Goal: Task Accomplishment & Management: Complete application form

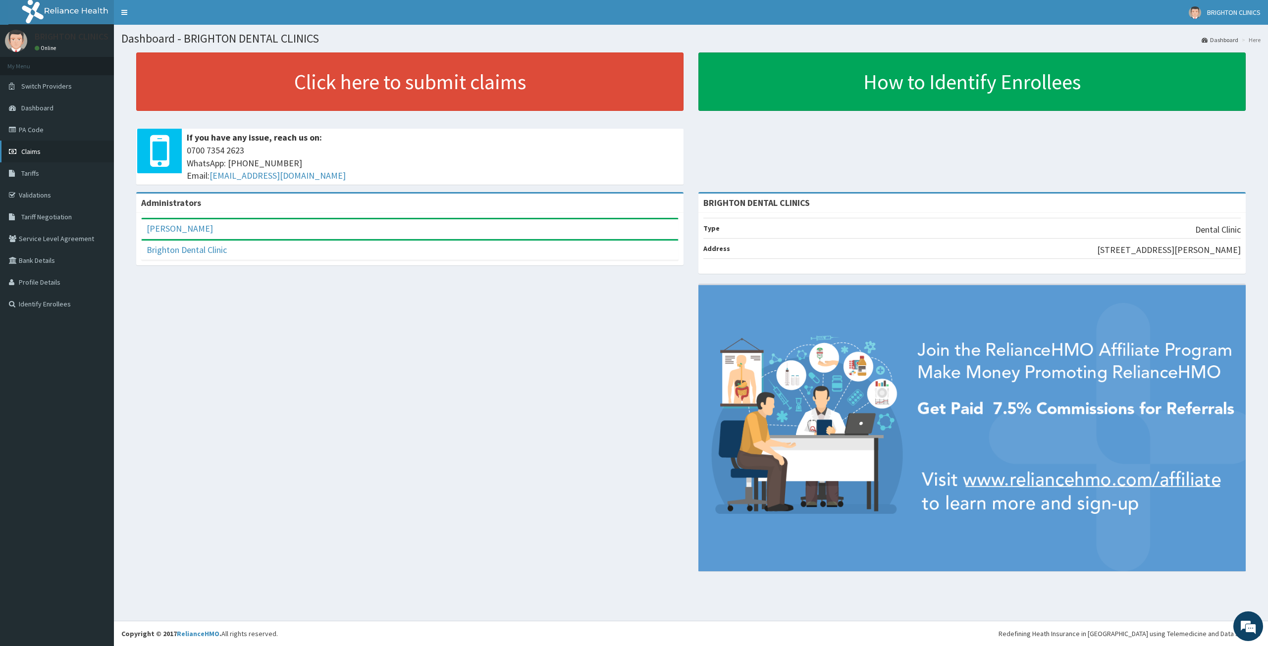
click at [32, 152] on span "Claims" at bounding box center [30, 151] width 19 height 9
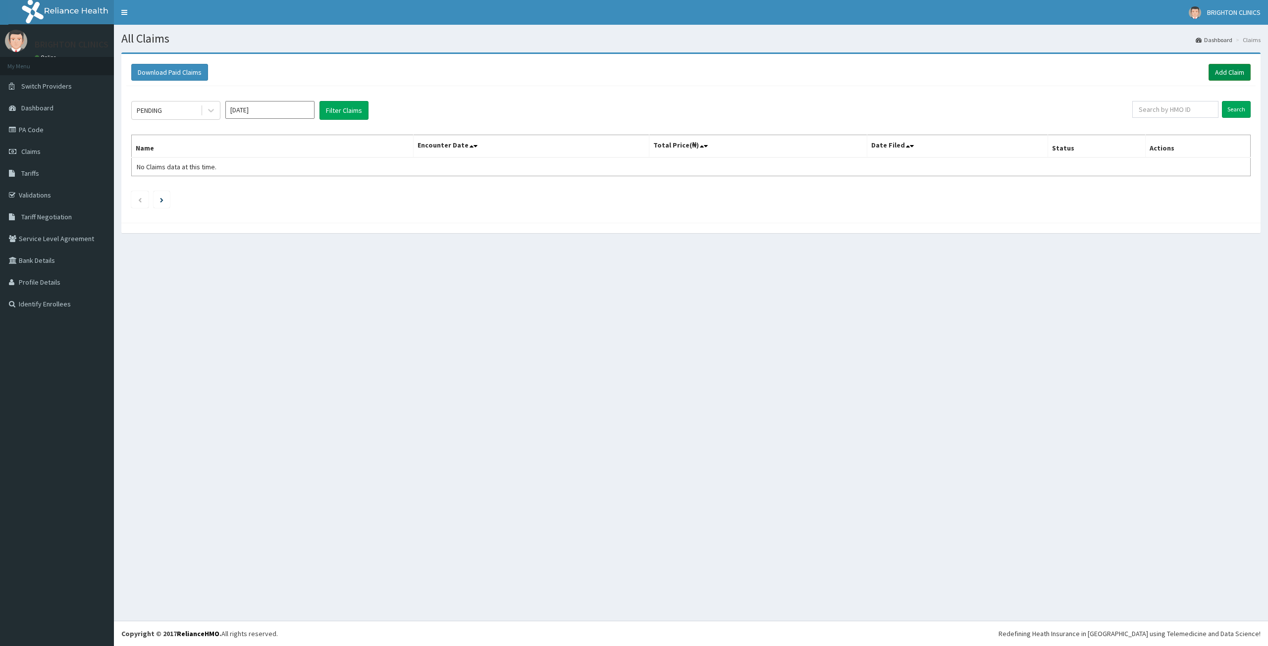
click at [1239, 76] on link "Add Claim" at bounding box center [1230, 72] width 42 height 17
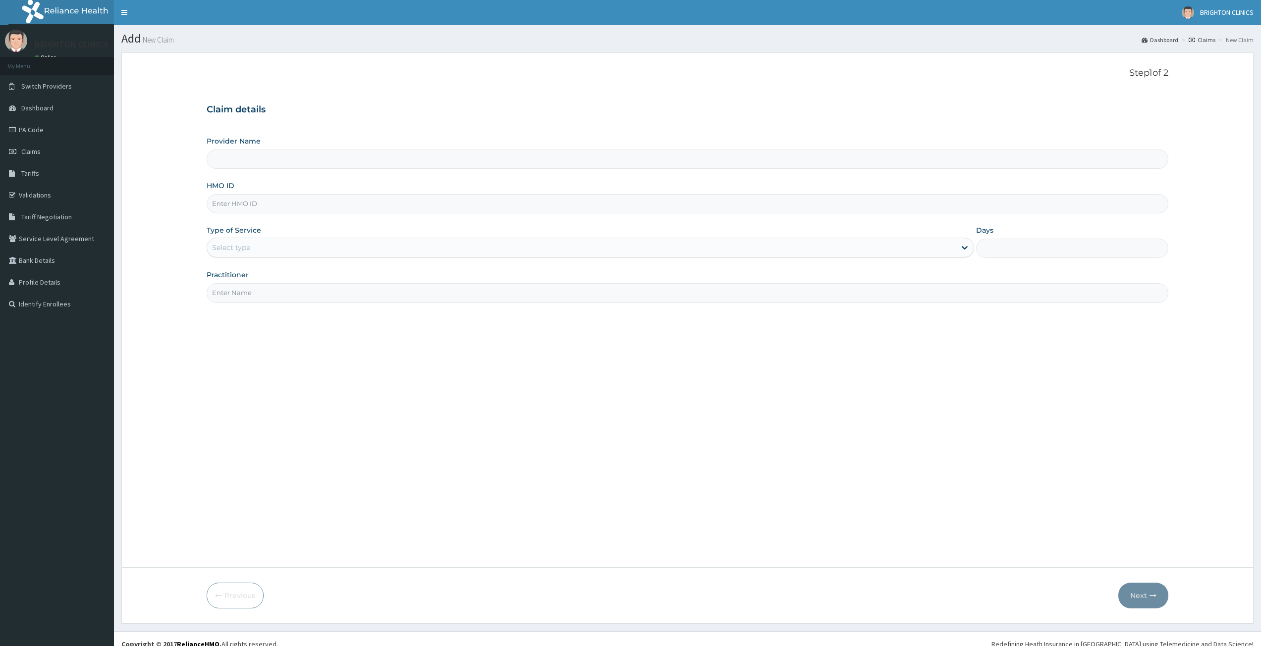
click at [252, 167] on input "Provider Name" at bounding box center [688, 159] width 962 height 19
type input "BRIGHTON DENTAL CLINICS"
click at [273, 211] on input "HMO ID" at bounding box center [688, 203] width 962 height 19
paste input "SXR/10004/B"
type input "SXR/10004/B"
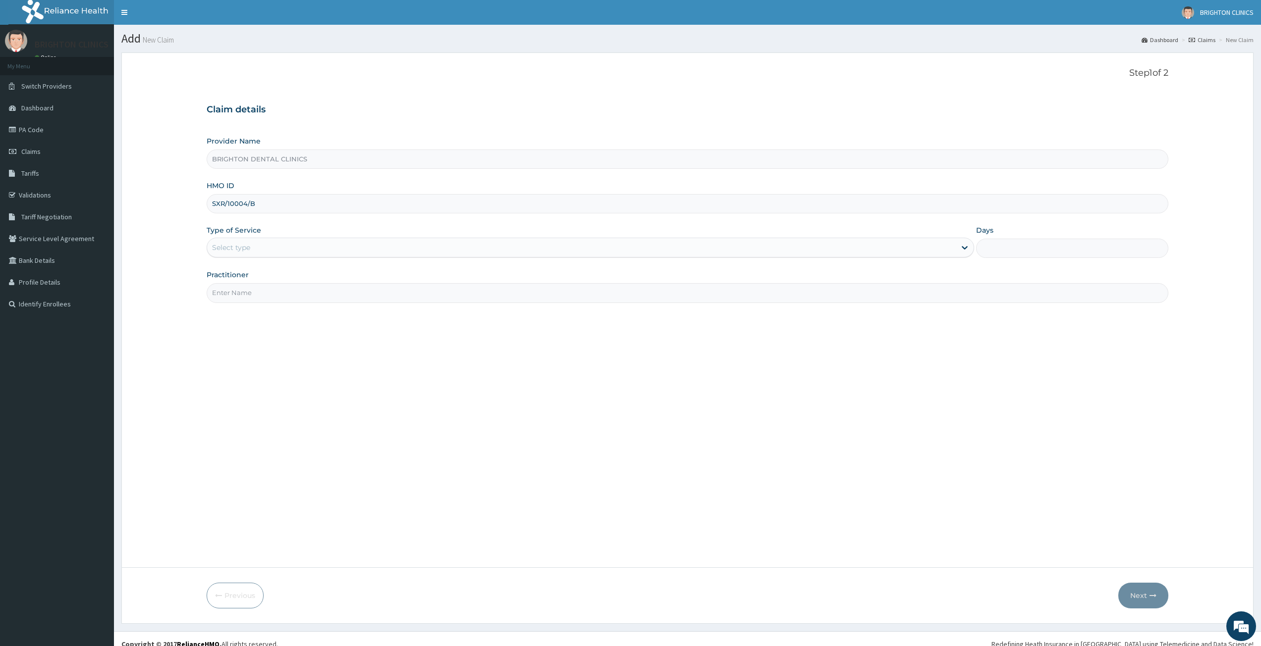
click at [297, 245] on div "Select type" at bounding box center [581, 248] width 749 height 16
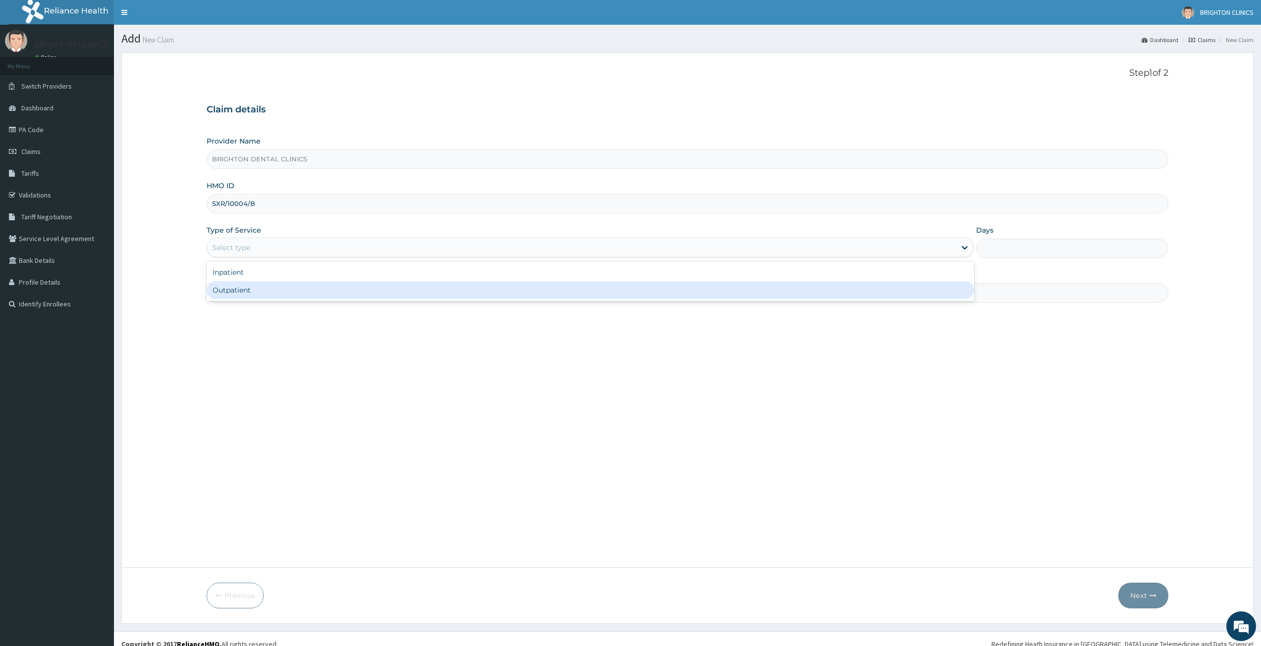
click at [301, 290] on div "Outpatient" at bounding box center [590, 290] width 767 height 18
type input "1"
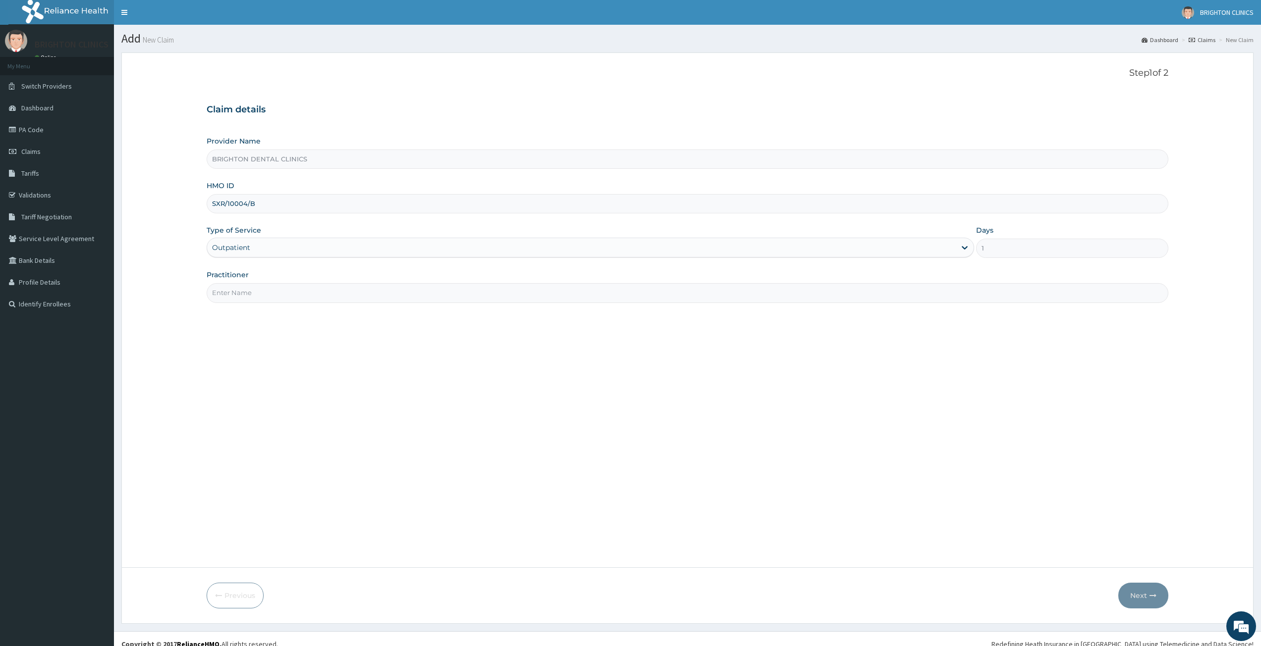
click at [305, 298] on input "Practitioner" at bounding box center [688, 292] width 962 height 19
type input "d"
type input "DR DAN"
click at [1141, 595] on button "Next" at bounding box center [1143, 596] width 50 height 26
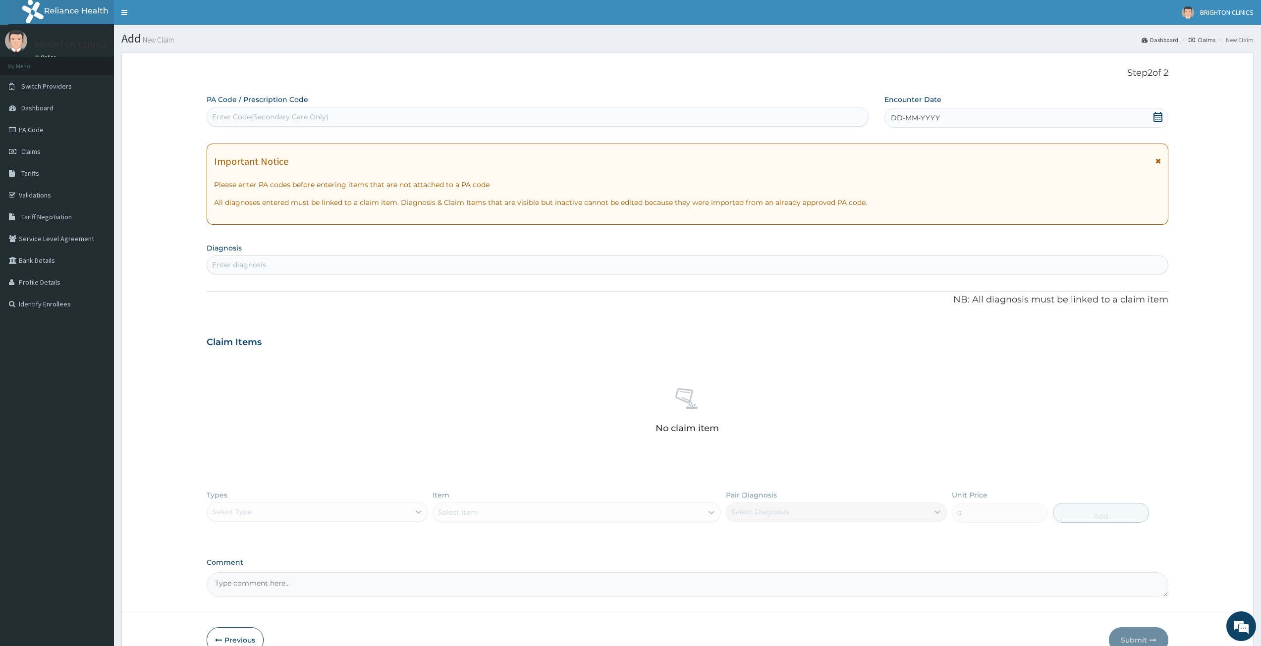
click at [447, 123] on div "Enter Code(Secondary Care Only)" at bounding box center [537, 117] width 661 height 16
paste input "PA/1A4B08"
type input "PA/1A4B08"
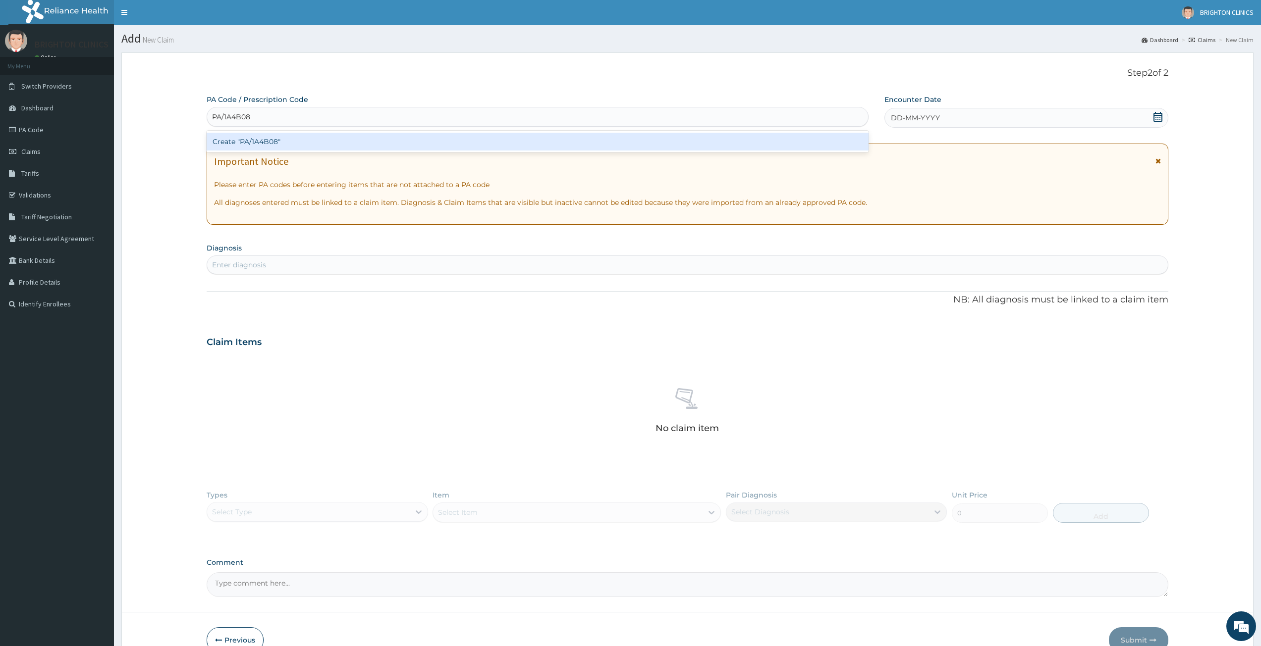
click at [337, 140] on div "Create "PA/1A4B08"" at bounding box center [538, 142] width 662 height 18
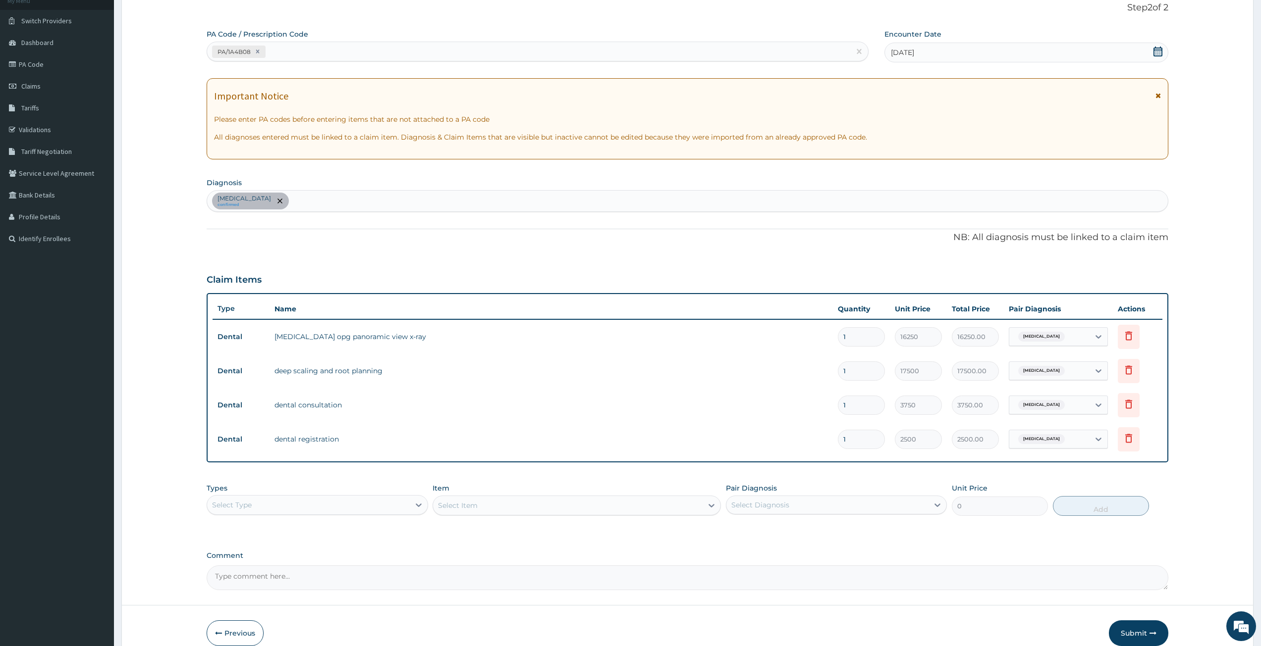
scroll to position [113, 0]
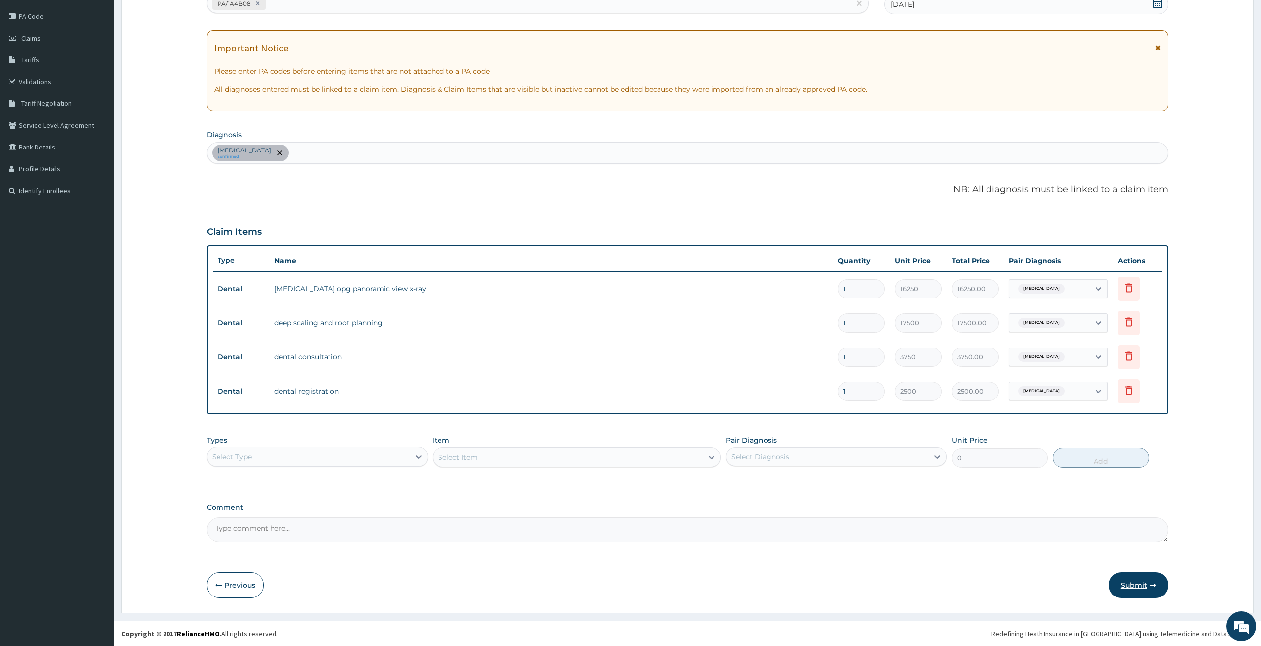
click at [1128, 587] on button "Submit" at bounding box center [1138, 586] width 59 height 26
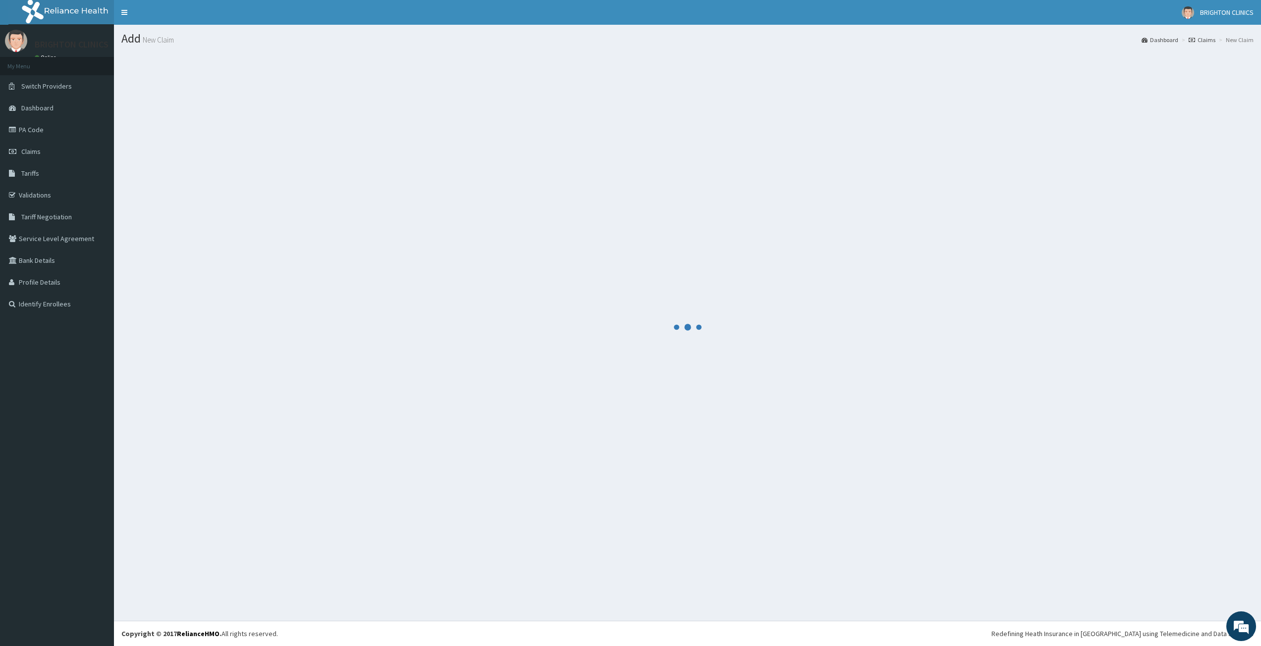
scroll to position [0, 0]
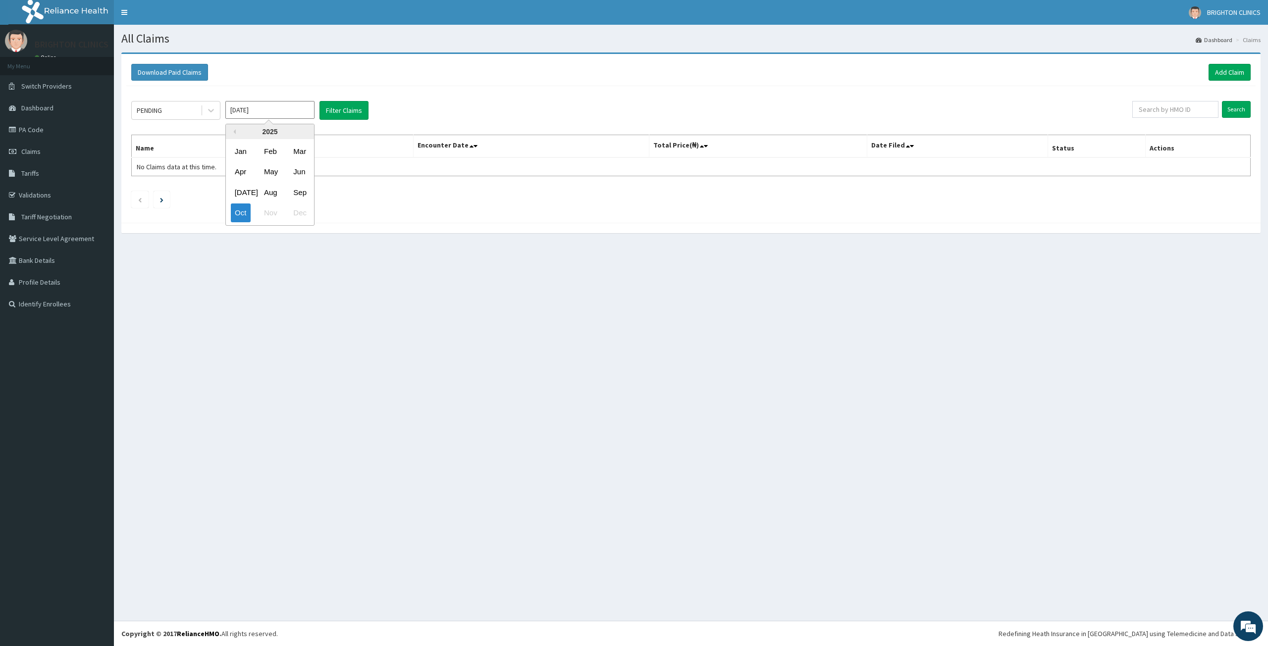
click at [270, 111] on input "Oct 2025" at bounding box center [269, 110] width 89 height 18
drag, startPoint x: 298, startPoint y: 190, endPoint x: 307, endPoint y: 120, distance: 70.4
click at [298, 190] on div "Sep" at bounding box center [299, 192] width 20 height 18
type input "Sep 2025"
click at [359, 110] on button "Filter Claims" at bounding box center [344, 110] width 49 height 19
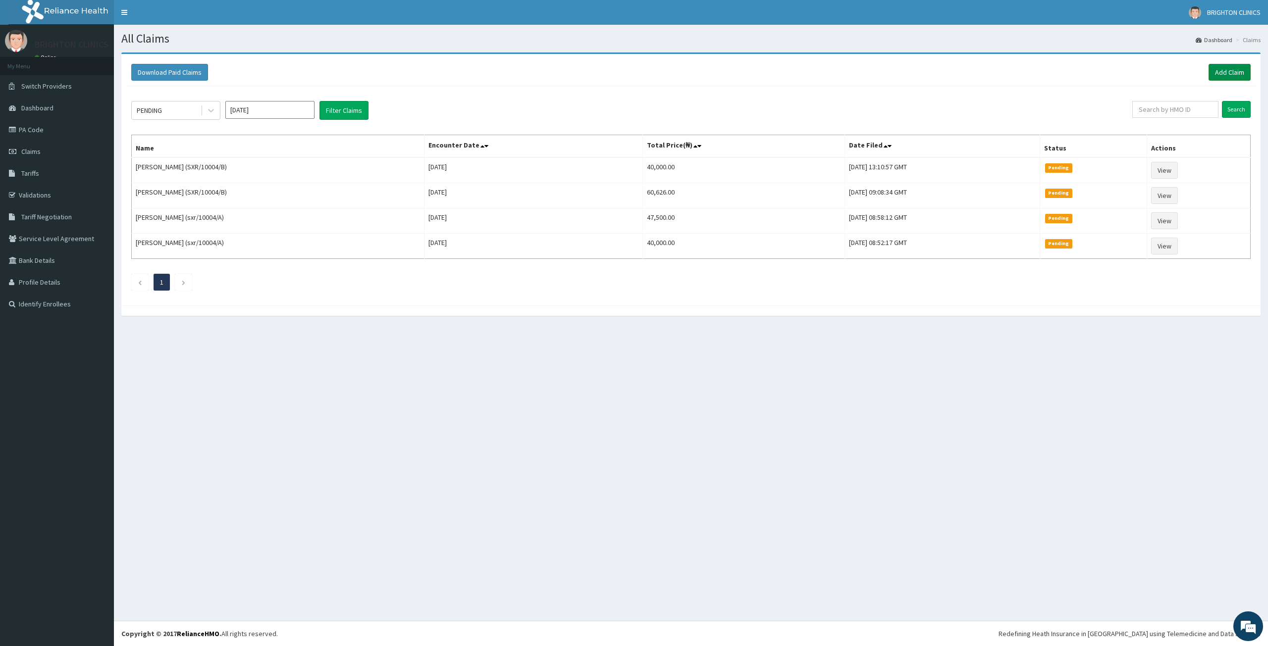
click at [1221, 72] on link "Add Claim" at bounding box center [1230, 72] width 42 height 17
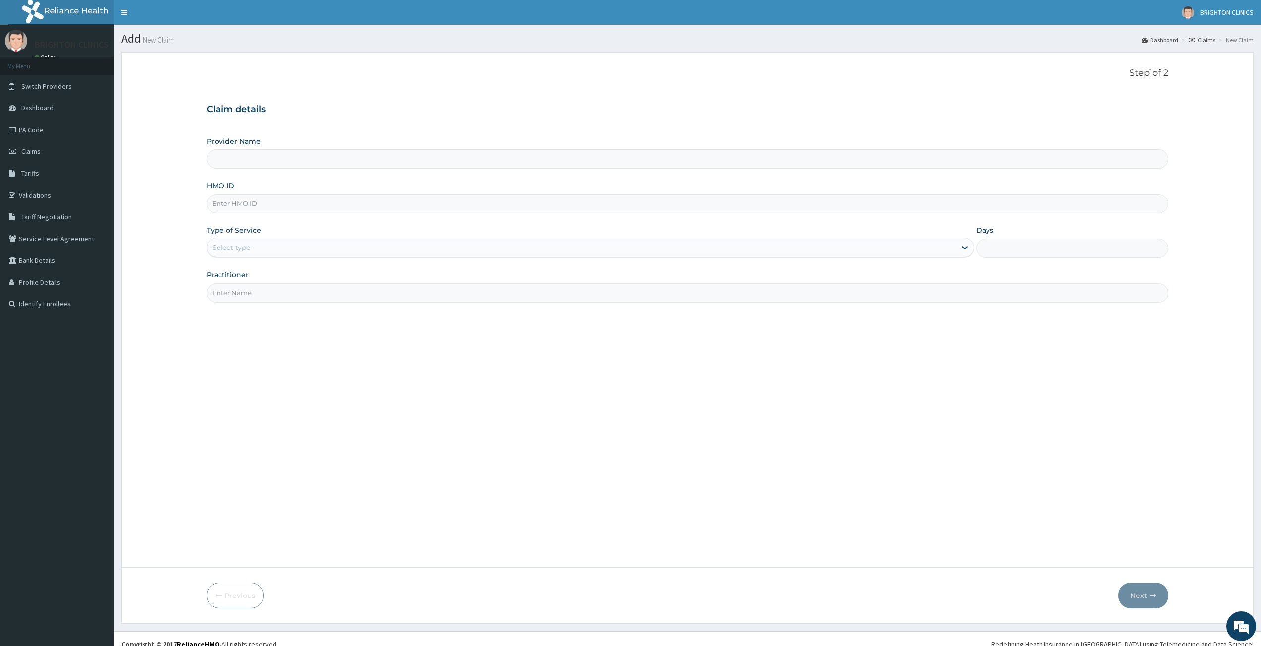
type input "BRIGHTON DENTAL CLINICS"
click at [638, 200] on input "HMO ID" at bounding box center [688, 203] width 962 height 19
paste input "GAL/10449/A"
type input "GAL/10449/A"
click at [341, 255] on div "Select type" at bounding box center [581, 248] width 749 height 16
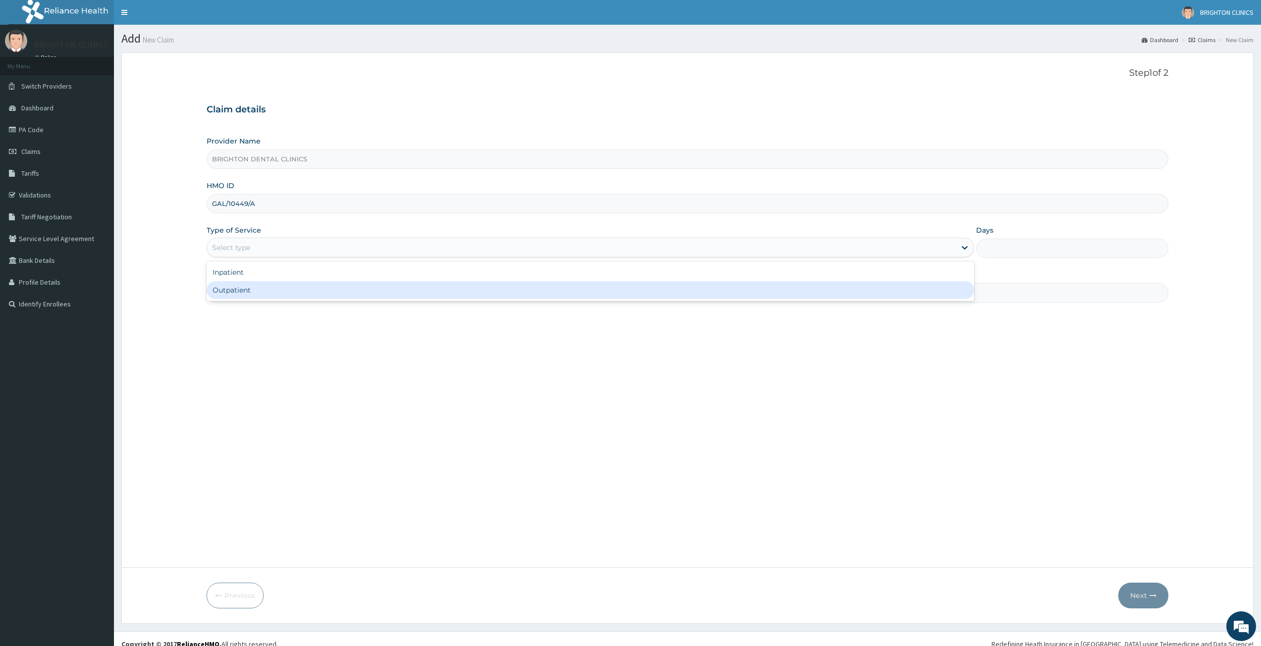
click at [342, 286] on div "Outpatient" at bounding box center [590, 290] width 767 height 18
type input "1"
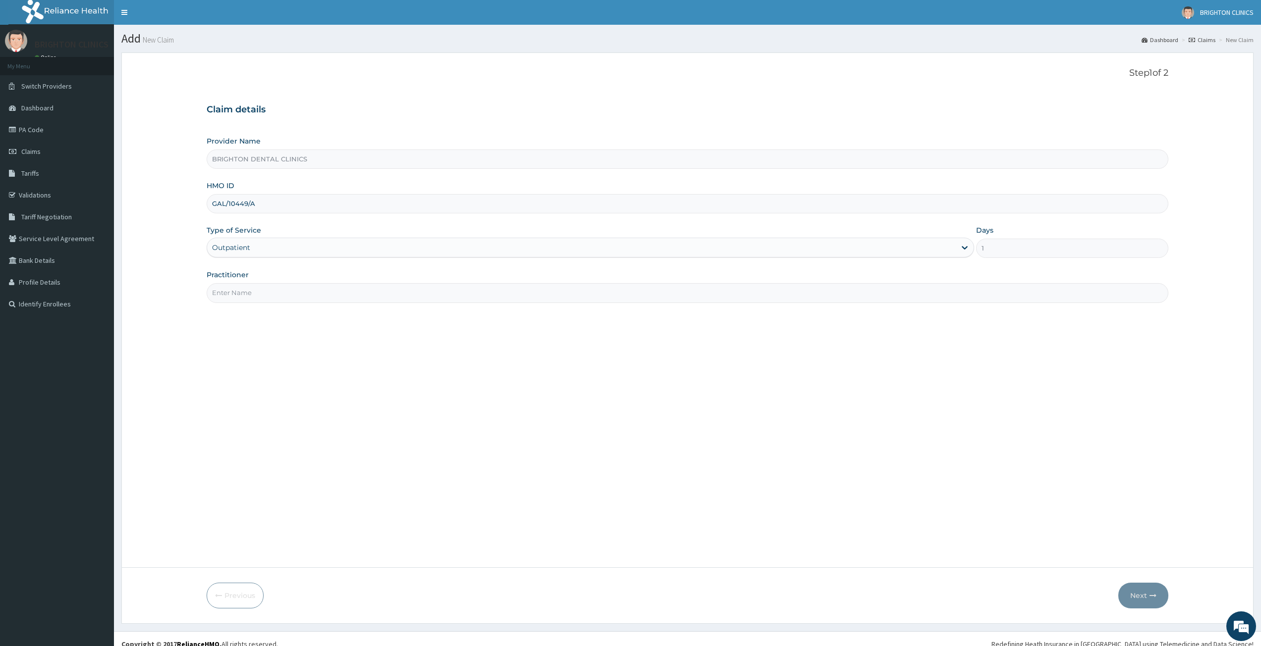
click at [403, 296] on input "Practitioner" at bounding box center [688, 292] width 962 height 19
type input "d"
type input "DR DAN"
drag, startPoint x: 1145, startPoint y: 604, endPoint x: 1135, endPoint y: 601, distance: 10.2
click at [1145, 603] on button "Next" at bounding box center [1143, 596] width 50 height 26
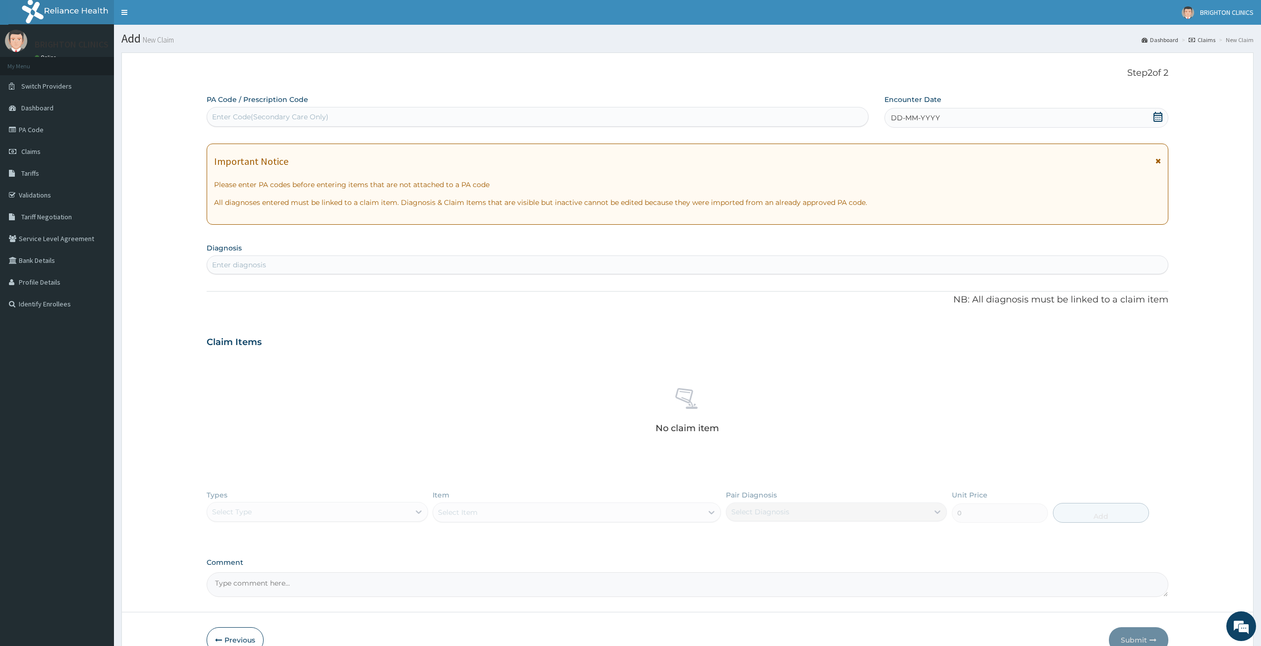
click at [257, 115] on div "Enter Code(Secondary Care Only)" at bounding box center [270, 117] width 116 height 10
paste input "PA/D716E7"
type input "PA/D716E7"
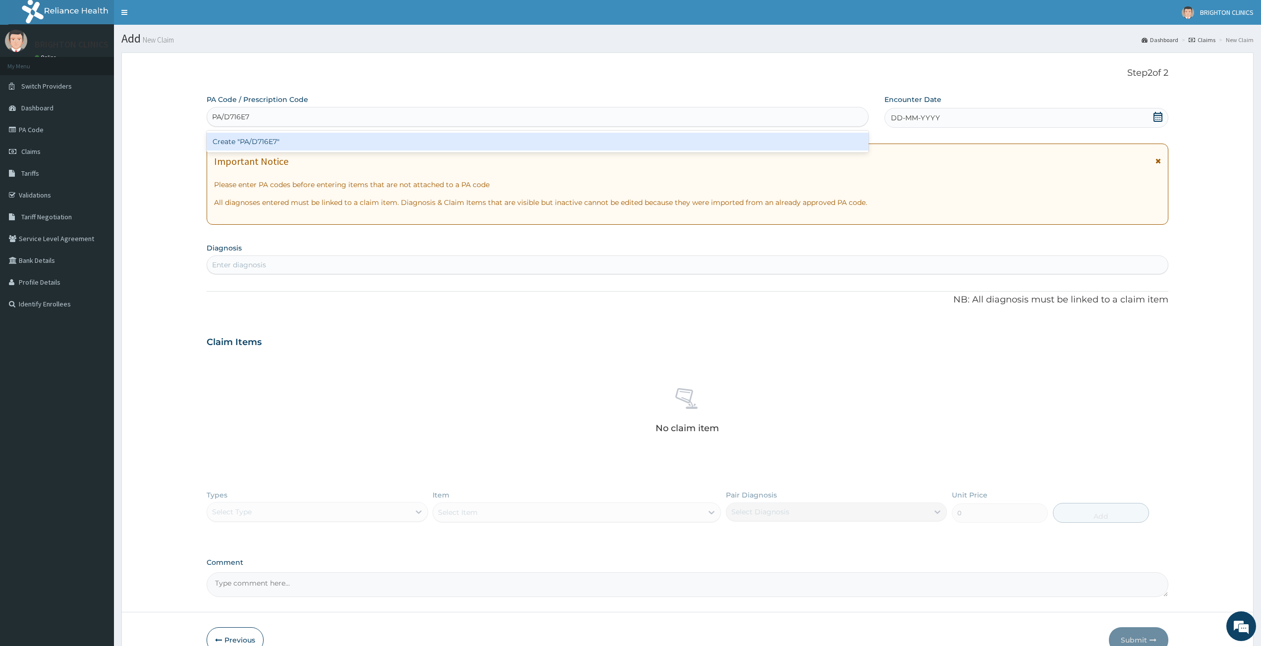
click at [262, 142] on div "Create "PA/D716E7"" at bounding box center [538, 142] width 662 height 18
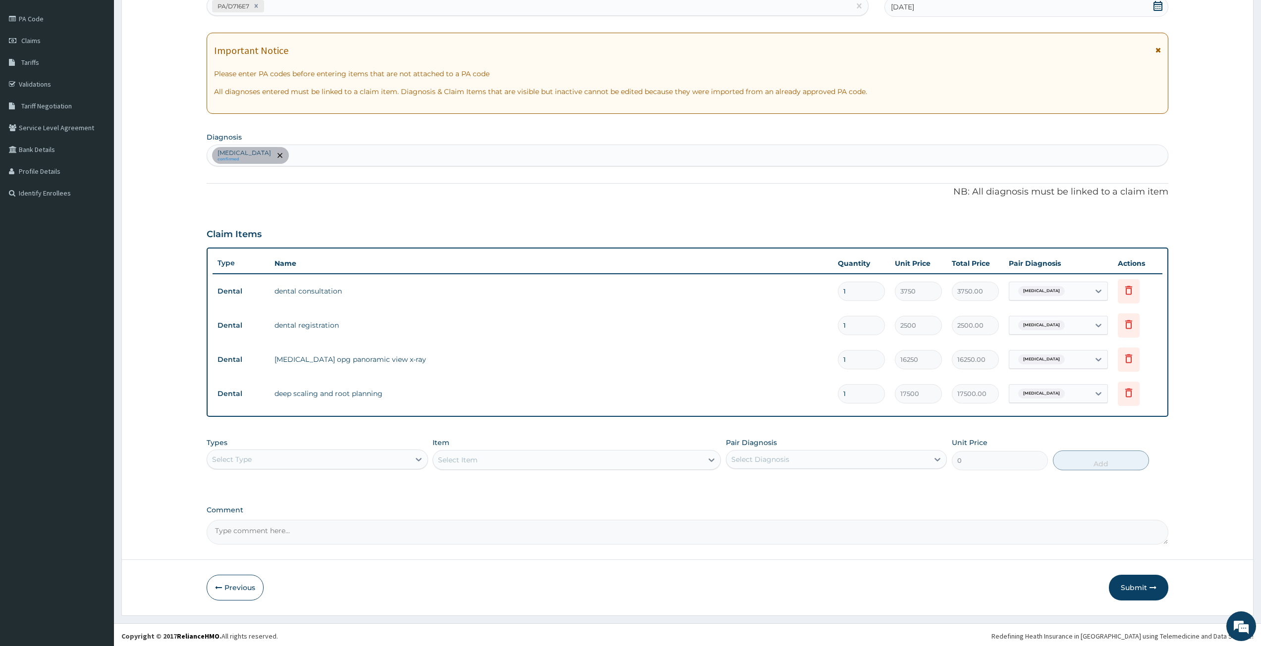
scroll to position [113, 0]
click at [1134, 585] on button "Submit" at bounding box center [1138, 586] width 59 height 26
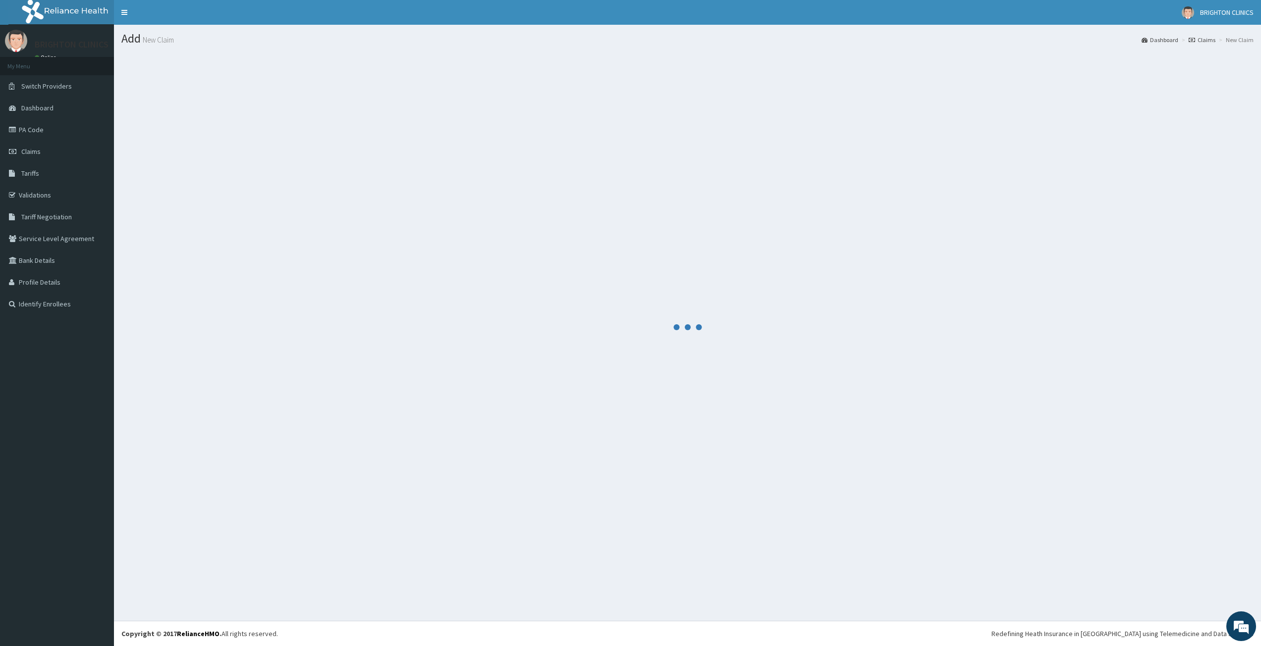
scroll to position [0, 0]
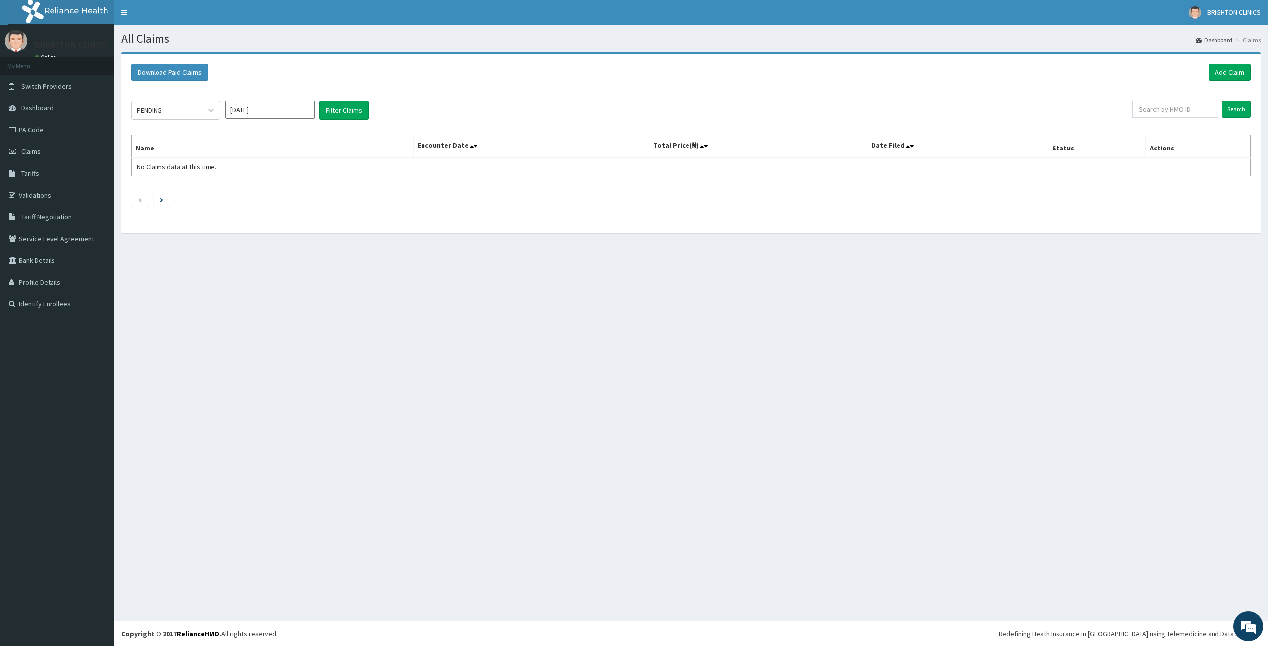
drag, startPoint x: 1123, startPoint y: 597, endPoint x: 1123, endPoint y: 607, distance: 10.0
click at [1123, 607] on div "All Claims Dashboard Claims Download Paid Claims Add Claim × Note you can only …" at bounding box center [691, 323] width 1154 height 596
click at [289, 111] on input "[DATE]" at bounding box center [269, 110] width 89 height 18
drag, startPoint x: 307, startPoint y: 188, endPoint x: 324, endPoint y: 148, distance: 43.3
click at [308, 185] on div "Sep" at bounding box center [299, 192] width 20 height 18
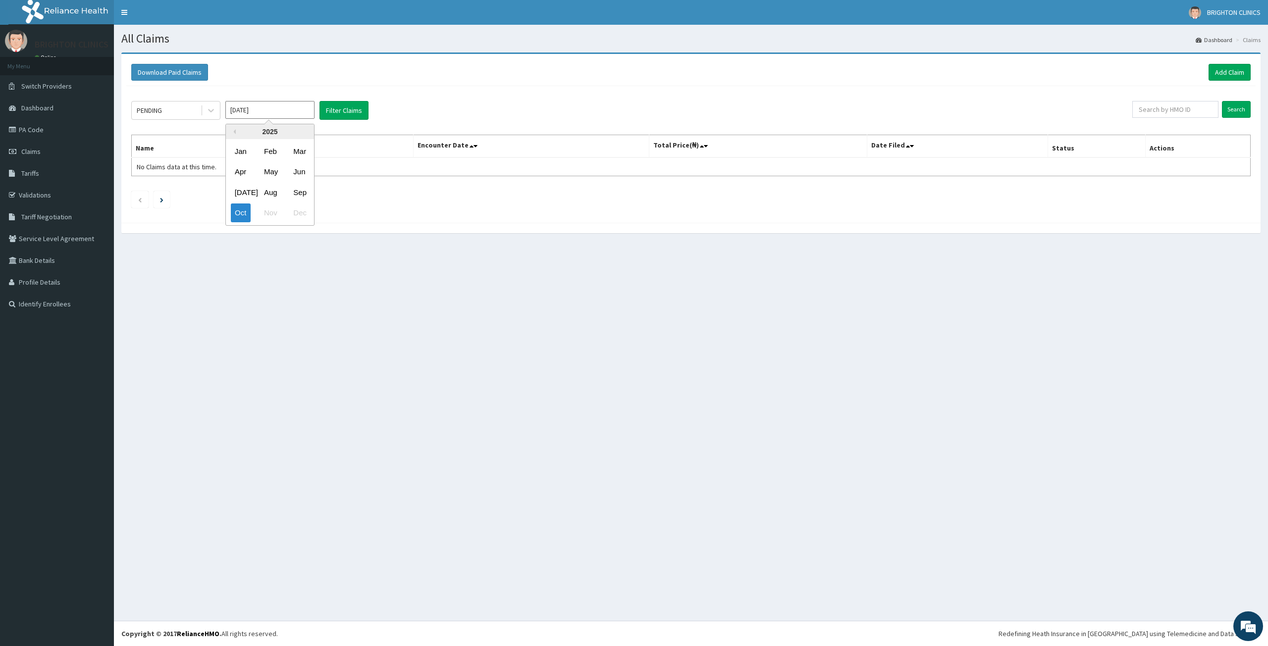
type input "[DATE]"
click at [341, 104] on button "Filter Claims" at bounding box center [344, 110] width 49 height 19
